Goal: Subscribe to service/newsletter

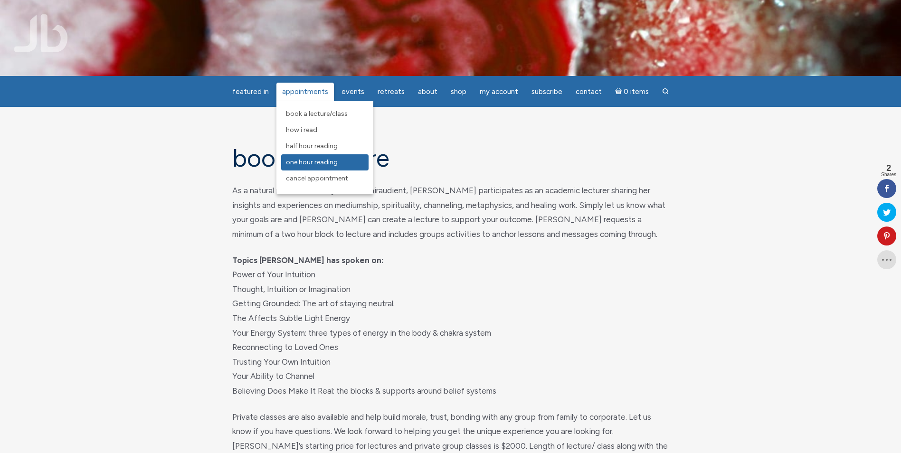
click at [313, 161] on span "One Hour Reading" at bounding box center [312, 162] width 52 height 8
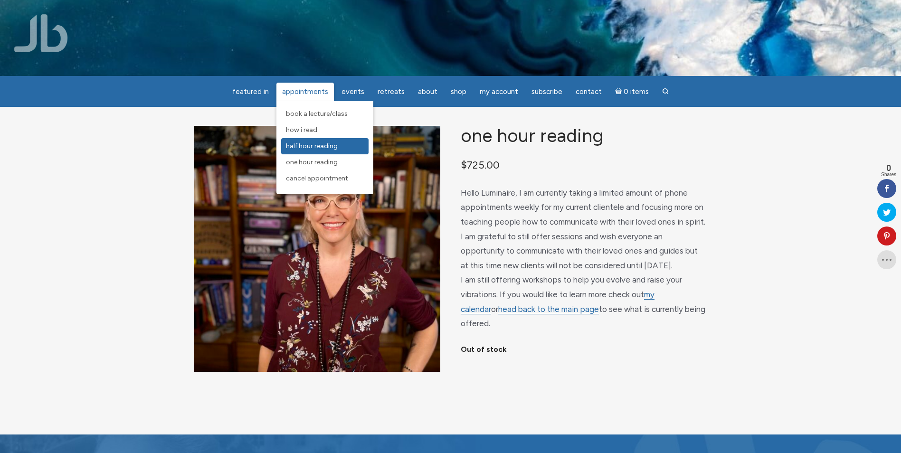
click at [295, 145] on span "Half Hour Reading" at bounding box center [312, 146] width 52 height 8
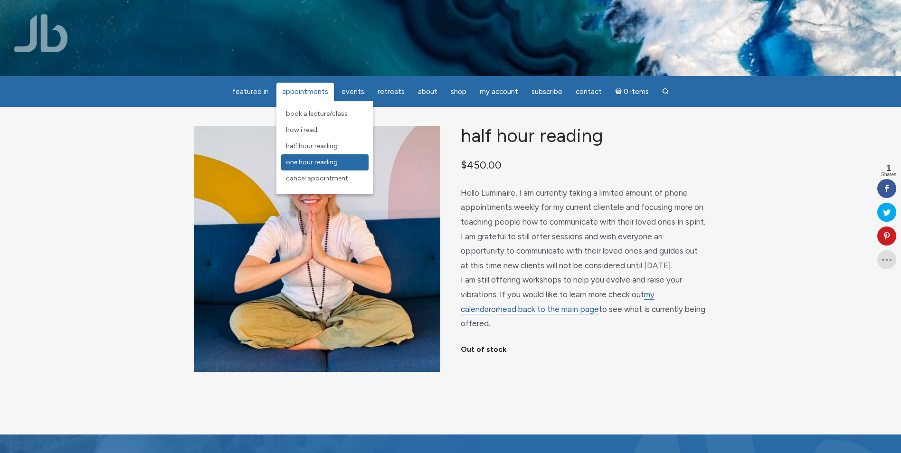
click at [306, 164] on span "One Hour Reading" at bounding box center [312, 162] width 52 height 8
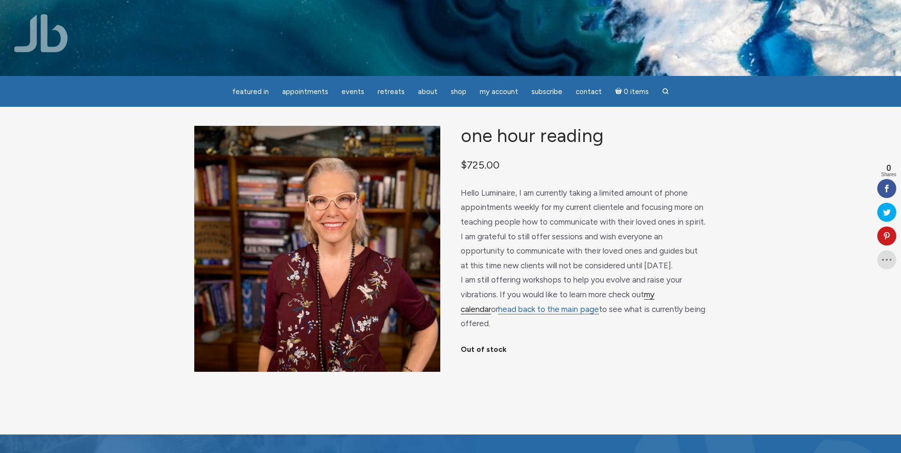
click at [654, 305] on link "my calendar" at bounding box center [558, 302] width 194 height 25
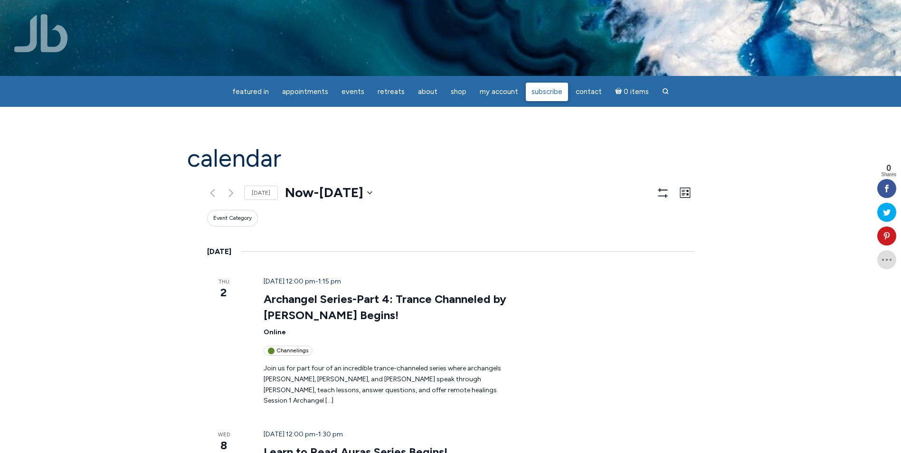
click at [533, 94] on span "Subscribe" at bounding box center [546, 91] width 31 height 9
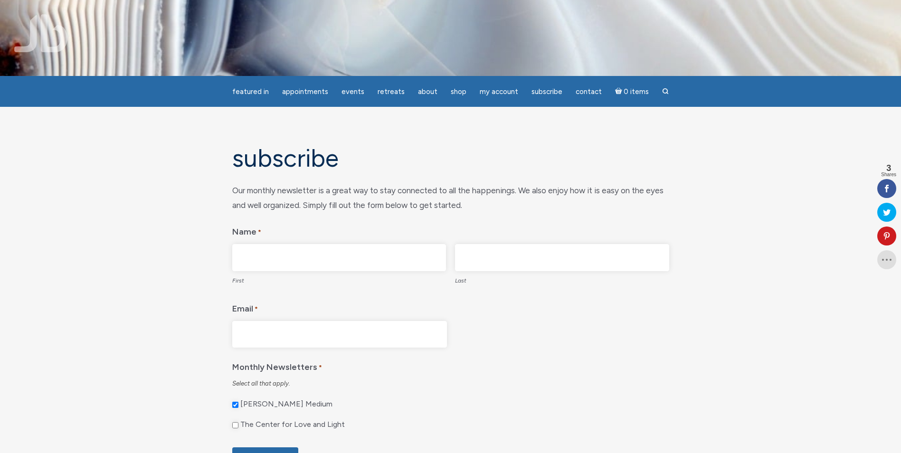
click at [247, 251] on input "First" at bounding box center [339, 257] width 214 height 27
type input "Amber"
type input "Lilly"
type input "AmberLilly777@hotmail.com"
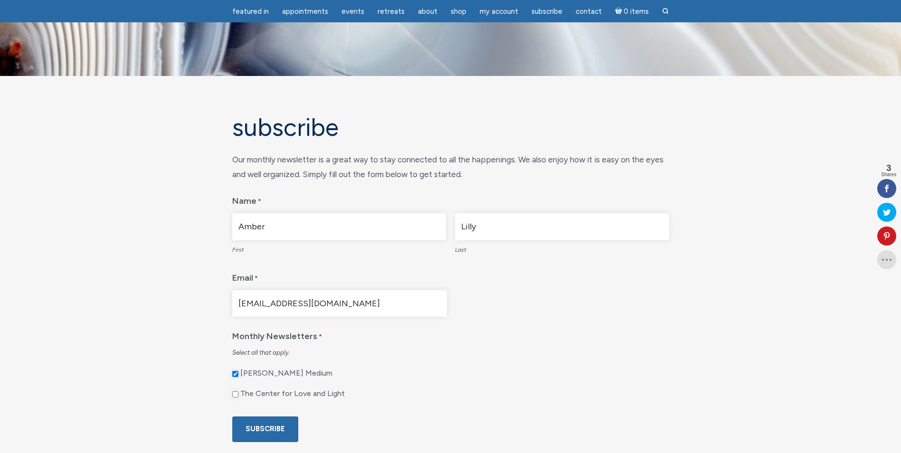
scroll to position [47, 0]
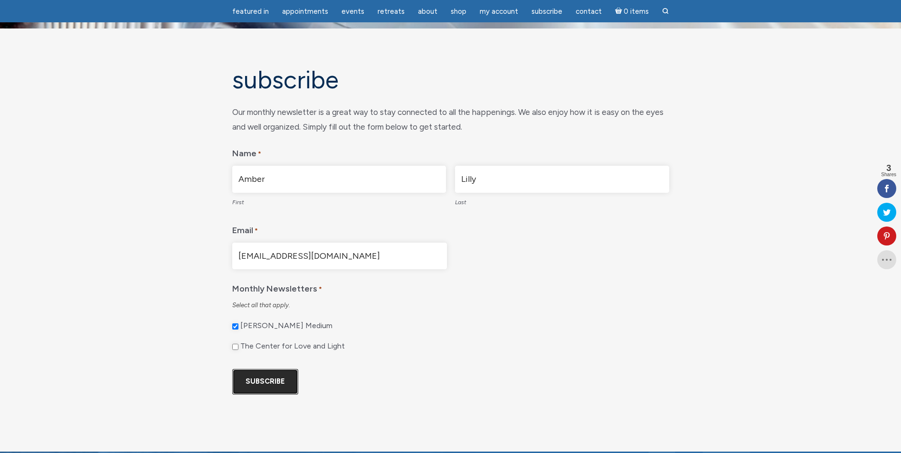
click at [267, 386] on input "Subscribe" at bounding box center [265, 381] width 66 height 25
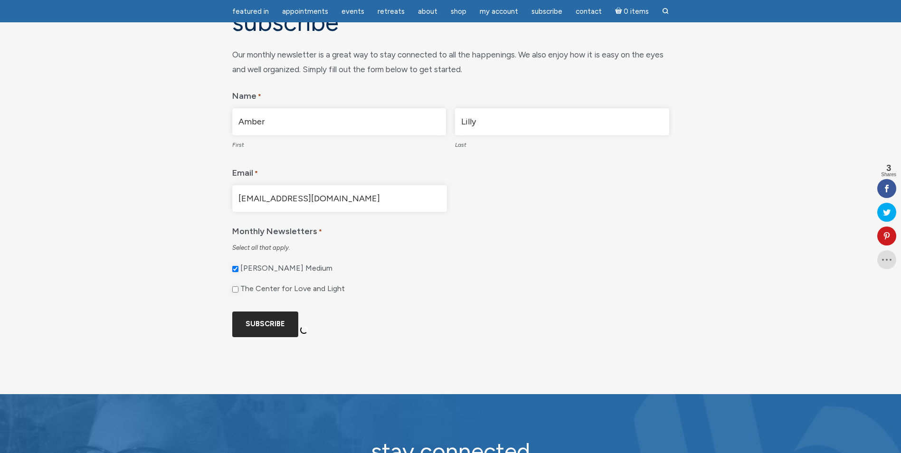
scroll to position [0, 0]
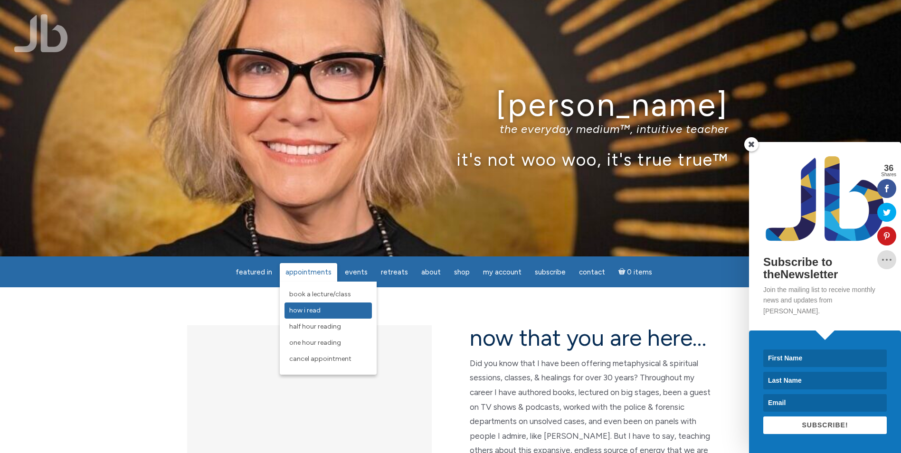
click at [316, 310] on span "How I Read" at bounding box center [304, 310] width 31 height 8
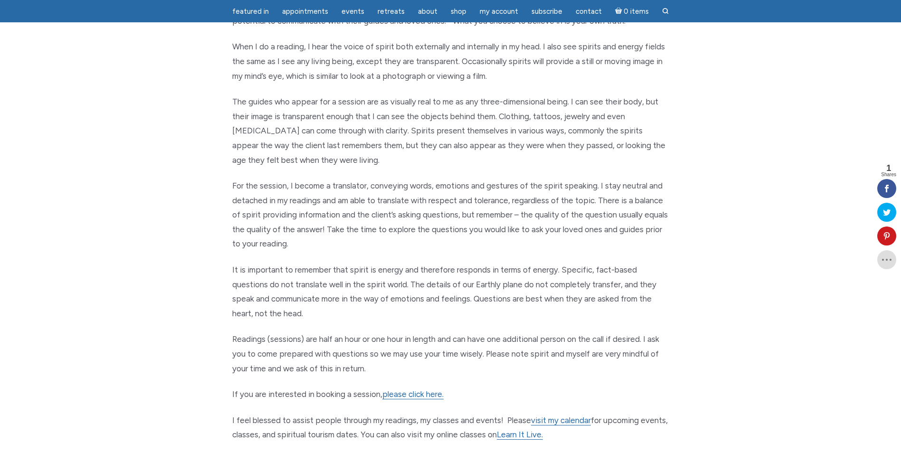
scroll to position [285, 0]
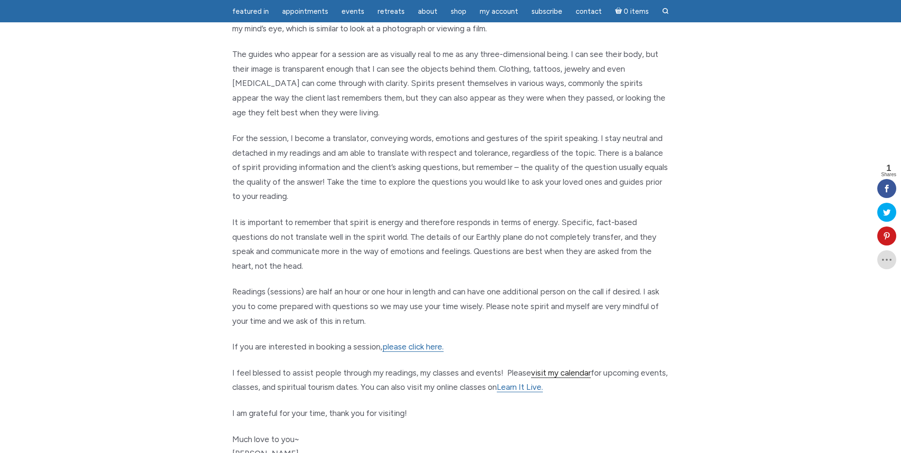
click at [559, 371] on link "visit my calendar" at bounding box center [561, 373] width 60 height 10
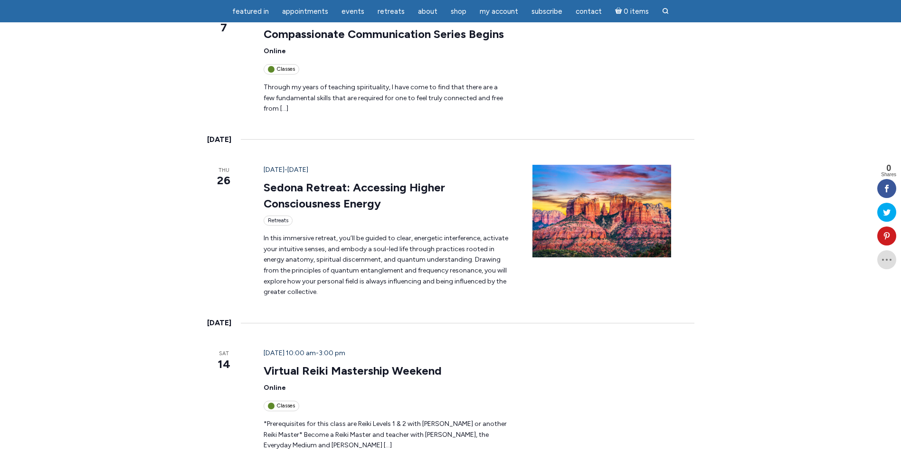
scroll to position [1282, 0]
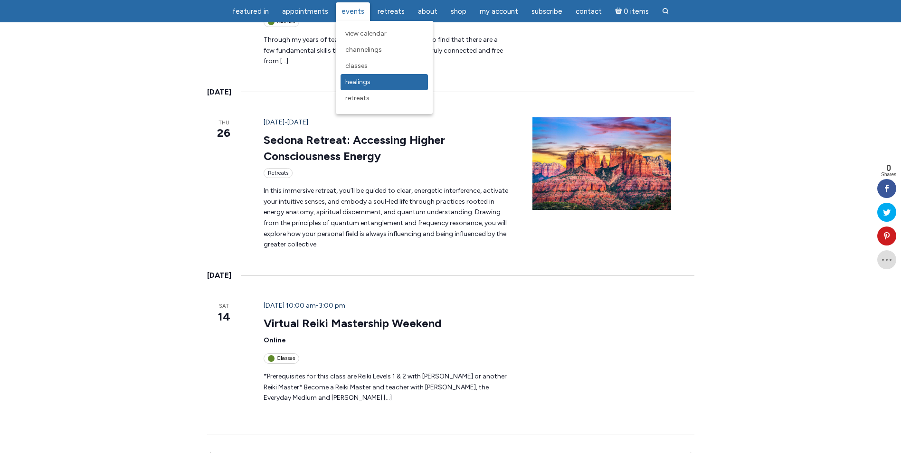
click at [359, 81] on span "Healings" at bounding box center [357, 82] width 25 height 8
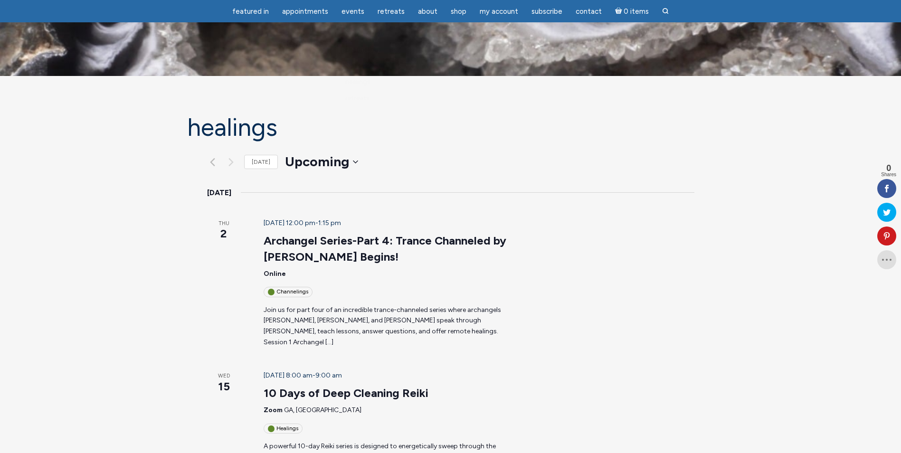
scroll to position [47, 0]
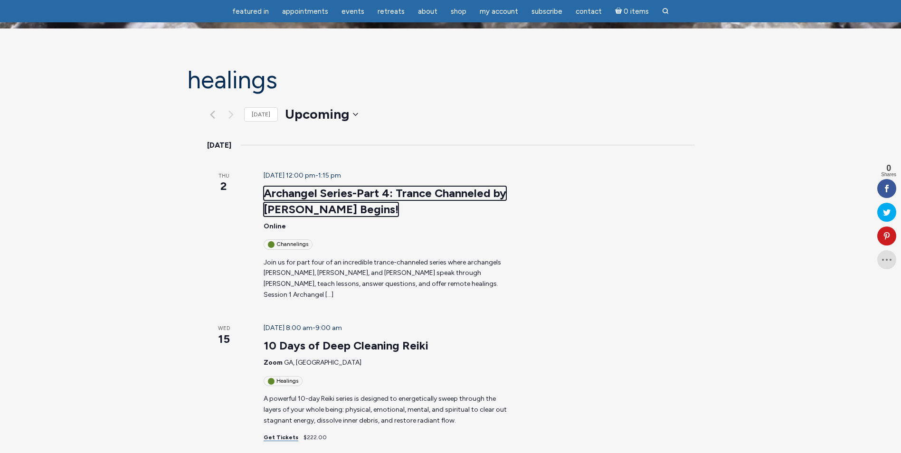
click at [283, 186] on link "Archangel Series-Part 4: Trance Channeled by [PERSON_NAME] Begins!" at bounding box center [385, 201] width 243 height 30
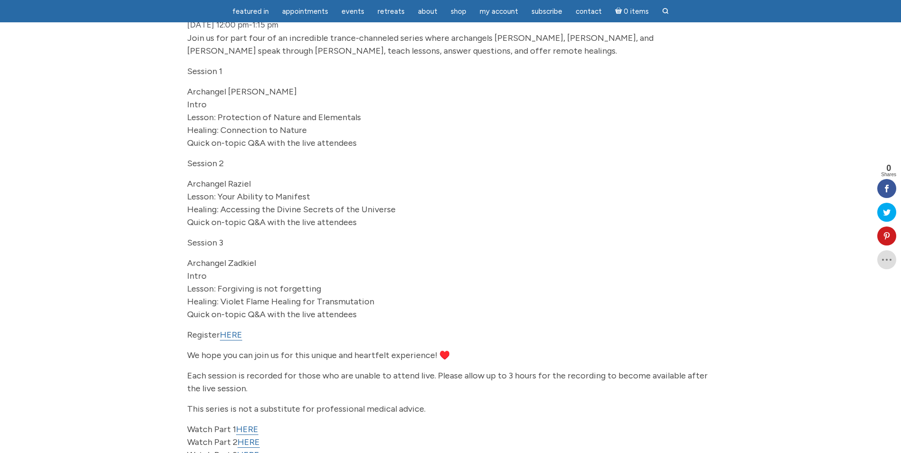
scroll to position [190, 0]
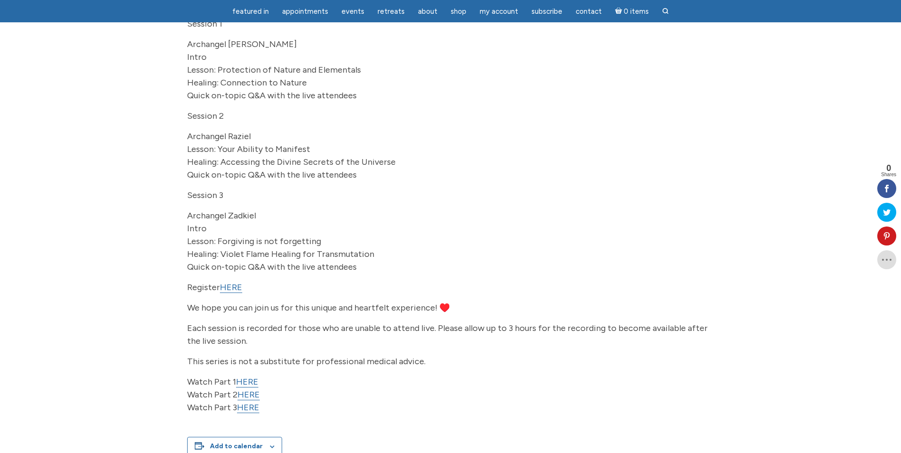
click at [250, 387] on link "HERE" at bounding box center [247, 382] width 22 height 11
